Goal: Download file/media

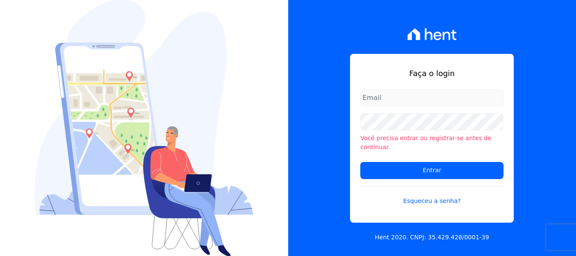
type input "[PERSON_NAME][EMAIL_ADDRESS][DOMAIN_NAME]"
drag, startPoint x: 312, startPoint y: 136, endPoint x: 318, endPoint y: 137, distance: 5.7
click at [312, 135] on div "Faça o login amanda.piquini@quattroconstrutora.com.br Você precisa entrar ou re…" at bounding box center [432, 128] width 288 height 256
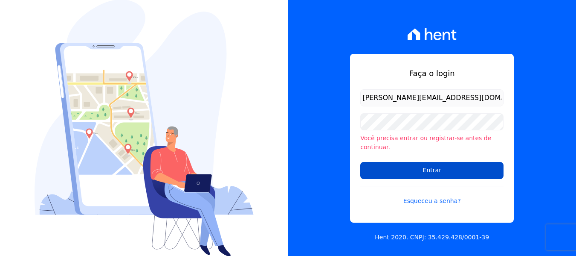
click at [378, 170] on input "Entrar" at bounding box center [432, 170] width 143 height 17
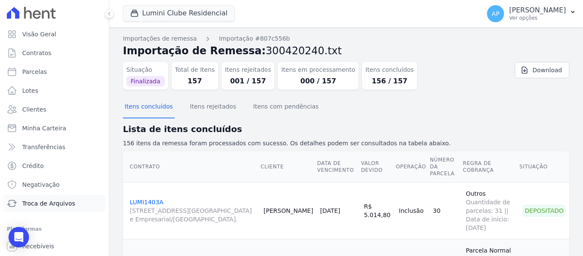
click at [57, 200] on span "Troca de Arquivos" at bounding box center [48, 203] width 53 height 9
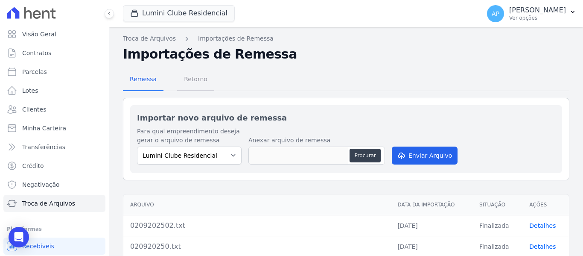
click at [190, 86] on span "Retorno" at bounding box center [196, 78] width 34 height 17
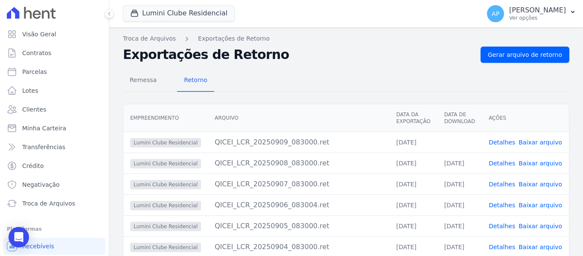
click at [535, 143] on link "Baixar arquivo" at bounding box center [540, 142] width 44 height 7
click at [330, 89] on div "Remessa Retorno" at bounding box center [346, 81] width 446 height 22
click at [204, 10] on button "Lumini Clube Residencial" at bounding box center [179, 13] width 112 height 16
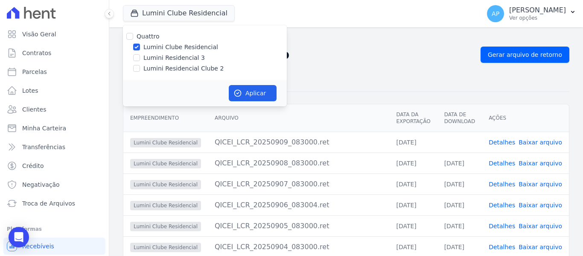
click at [135, 72] on div at bounding box center [136, 68] width 7 height 9
click at [137, 72] on div at bounding box center [136, 68] width 7 height 9
click at [135, 70] on input "Lumini Residencial Clube 2" at bounding box center [136, 68] width 7 height 7
checkbox input "true"
click at [139, 46] on input "Lumini Clube Residencial" at bounding box center [136, 47] width 7 height 7
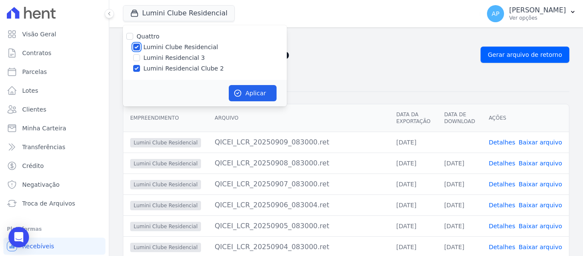
checkbox input "false"
click at [261, 92] on button "Aplicar" at bounding box center [253, 93] width 48 height 16
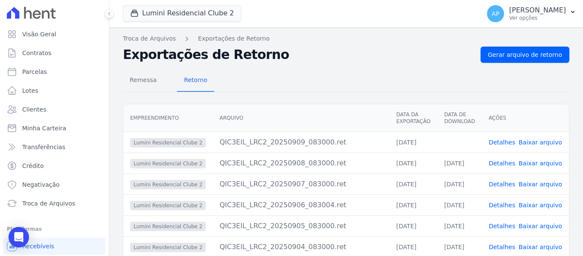
click at [535, 144] on link "Baixar arquivo" at bounding box center [540, 142] width 44 height 7
click at [536, 15] on p "Ver opções" at bounding box center [537, 18] width 57 height 7
